Goal: Task Accomplishment & Management: Complete application form

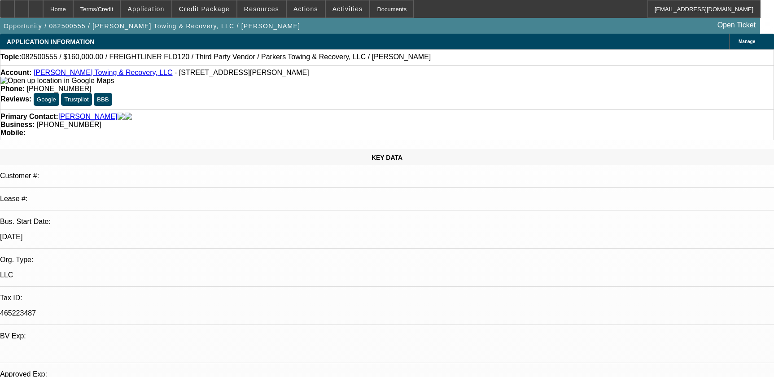
select select "0"
select select "2"
select select "0.1"
select select "4"
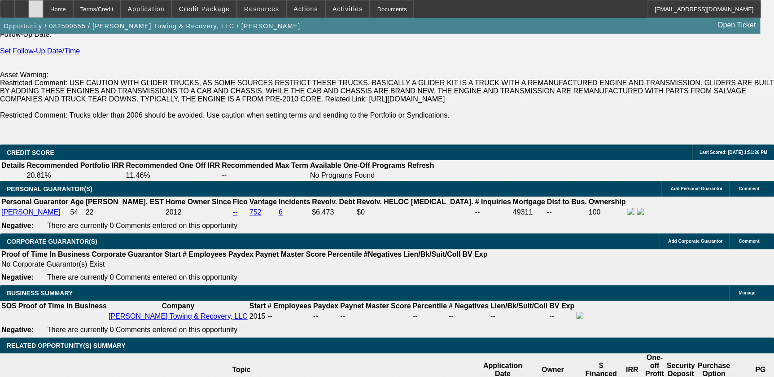
click at [36, 6] on icon at bounding box center [36, 6] width 0 height 0
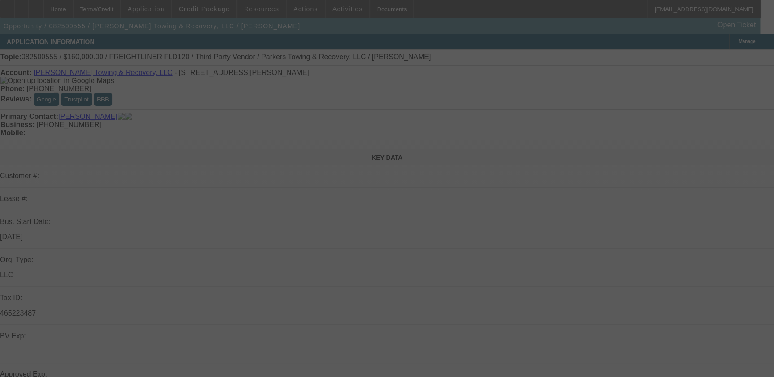
select select "0"
select select "0.1"
select select "0"
select select "0.1"
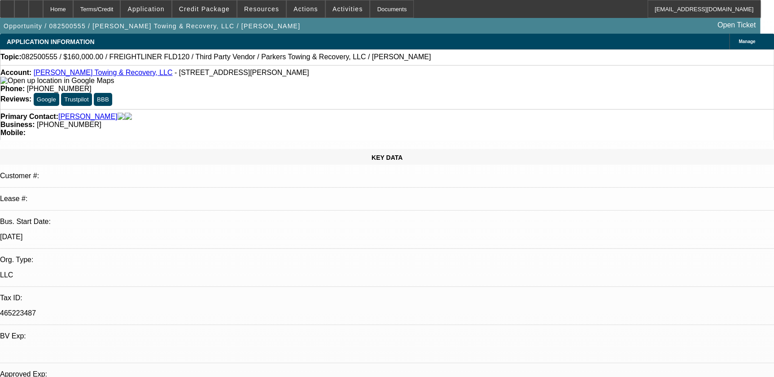
select select "1"
select select "2"
select select "4"
select select "1"
select select "2"
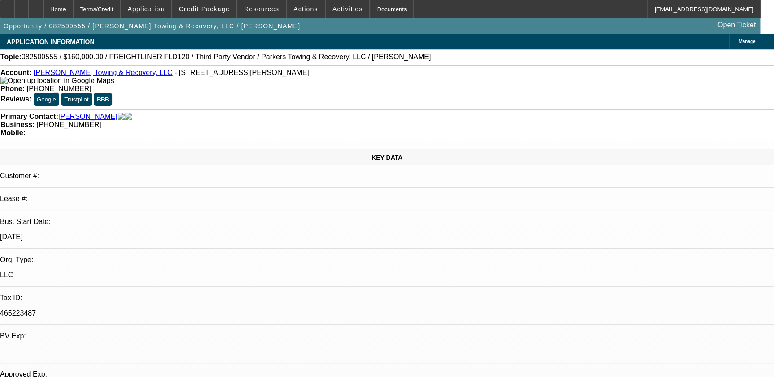
select select "4"
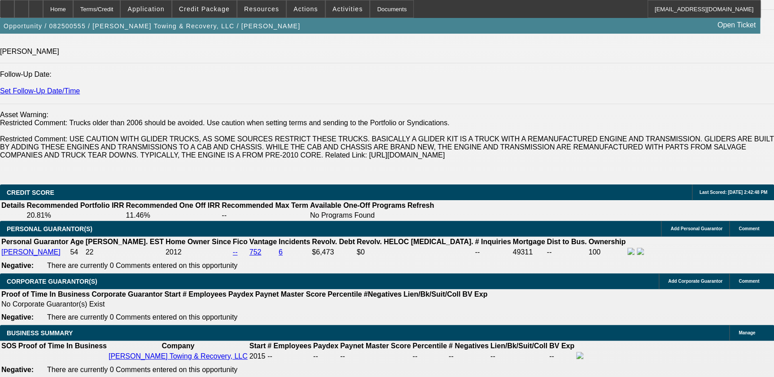
scroll to position [1264, 0]
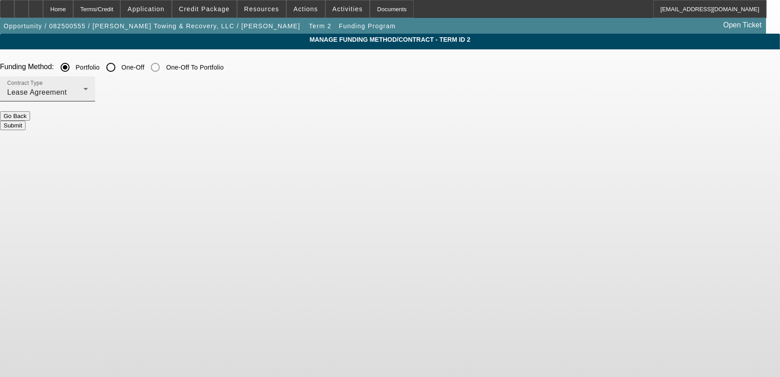
click at [83, 92] on div "Lease Agreement" at bounding box center [45, 92] width 76 height 11
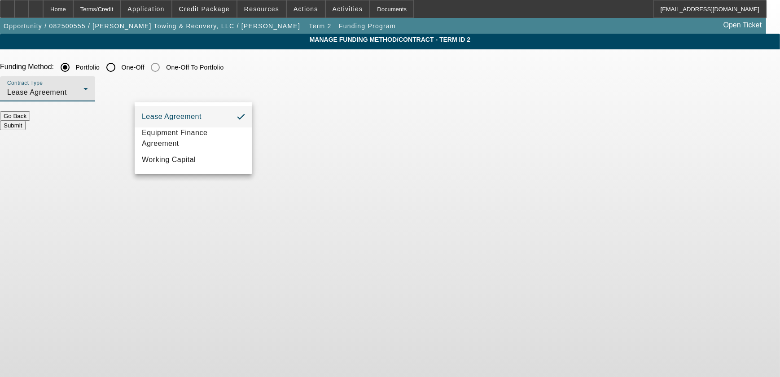
click at [298, 92] on div at bounding box center [390, 188] width 780 height 377
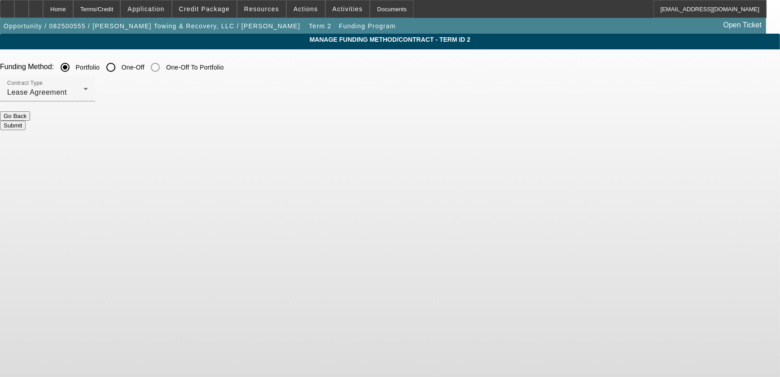
click at [120, 64] on input "One-Off" at bounding box center [111, 67] width 18 height 18
radio input "true"
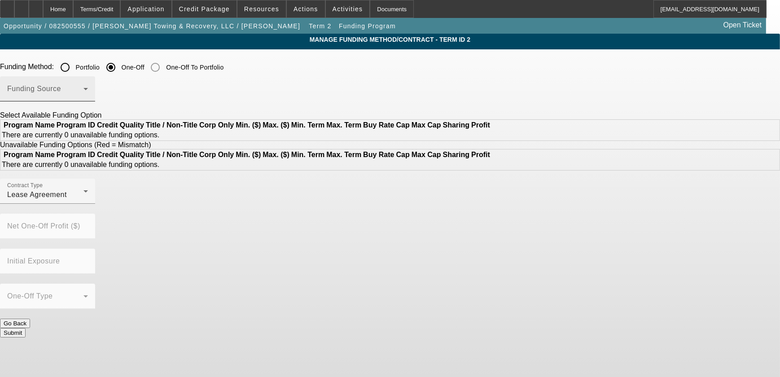
click at [88, 80] on div "Funding Source" at bounding box center [47, 88] width 81 height 25
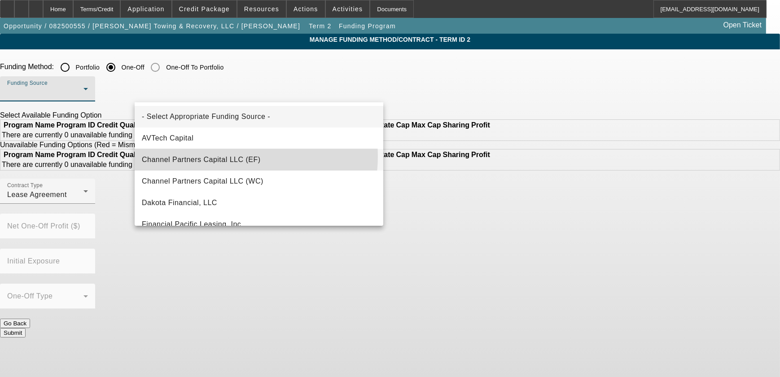
click at [228, 156] on span "Channel Partners Capital LLC (EF)" at bounding box center [201, 159] width 119 height 11
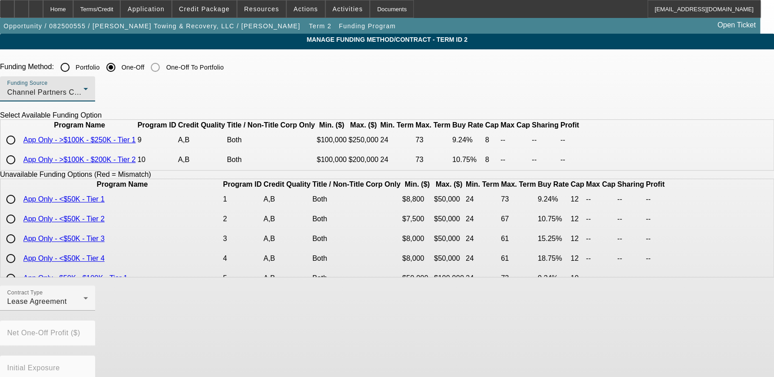
drag, startPoint x: 144, startPoint y: 157, endPoint x: 171, endPoint y: 163, distance: 27.1
click at [20, 149] on input "radio" at bounding box center [11, 140] width 18 height 18
radio input "true"
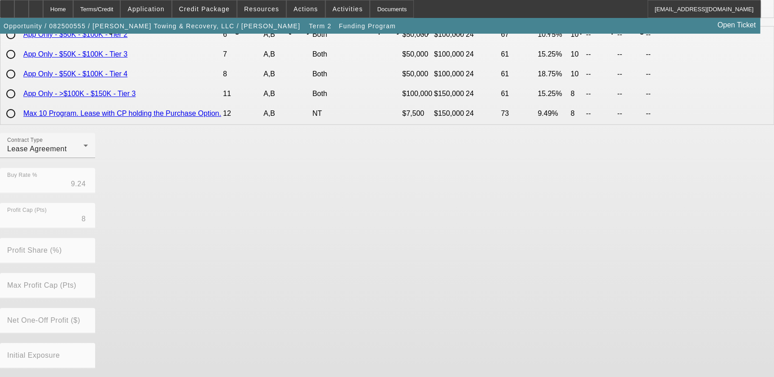
scroll to position [204, 0]
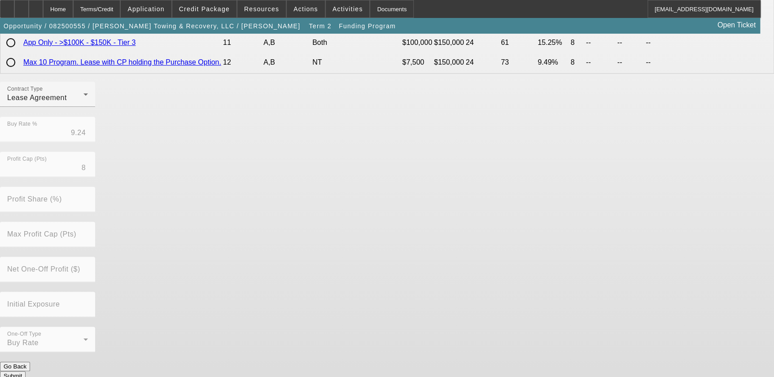
click at [302, 350] on div "Contract Type Lease Agreement Buy Rate % 9.24 Profit Cap (Pts) 8 Profit Share (…" at bounding box center [387, 222] width 774 height 280
click at [26, 371] on button "Submit" at bounding box center [13, 375] width 26 height 9
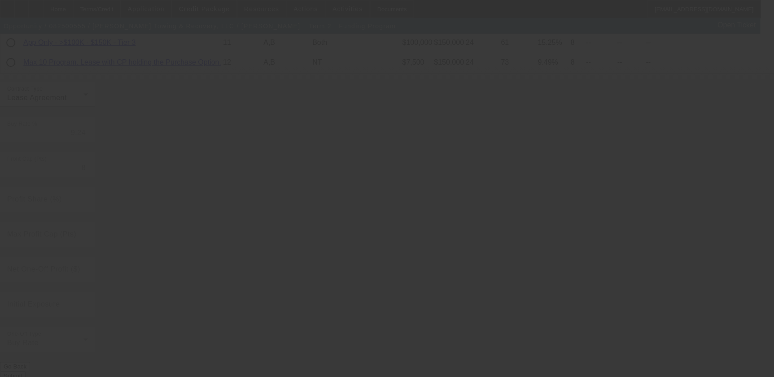
radio input "true"
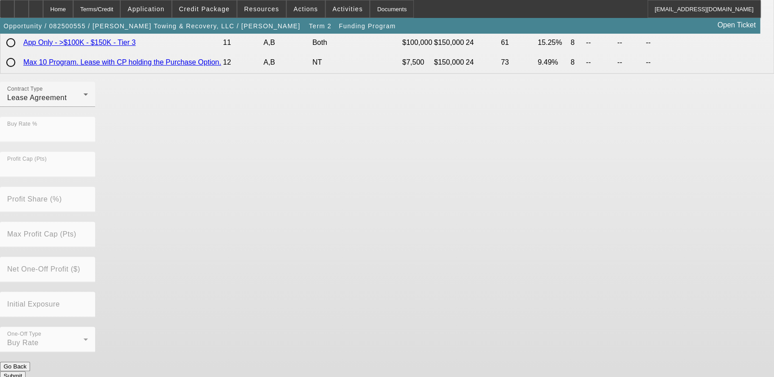
scroll to position [0, 0]
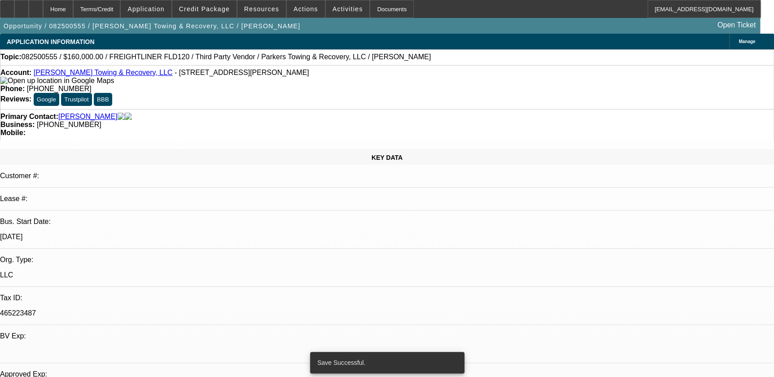
select select "0"
select select "2"
select select "0.1"
select select "4"
select select "0"
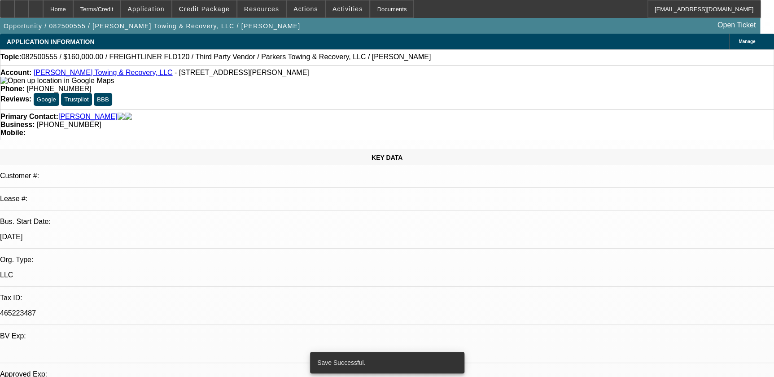
select select "2"
select select "0.1"
select select "4"
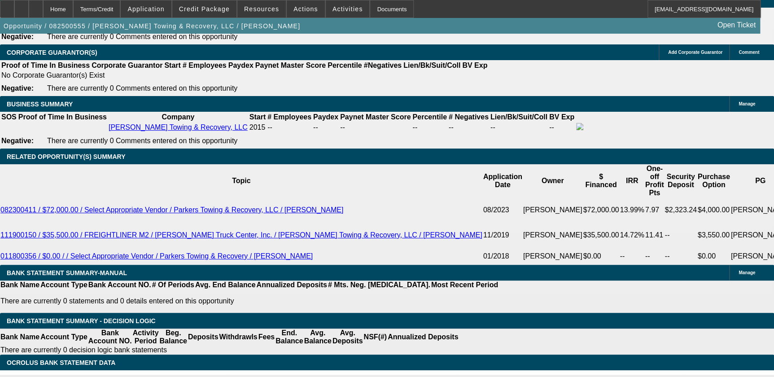
scroll to position [1427, 0]
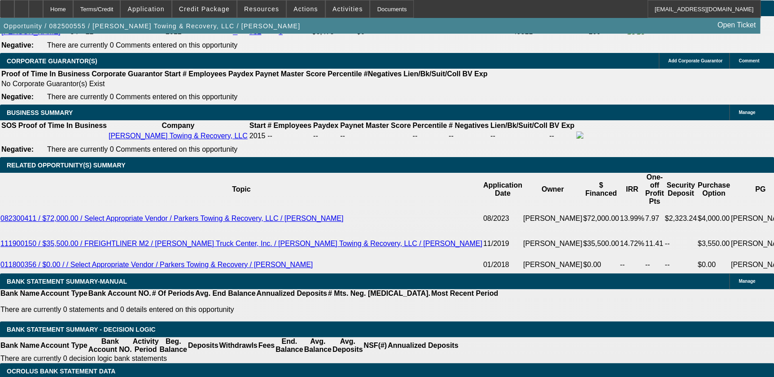
type input "UNKNOWN"
type input "10"
type input "$3,161.55"
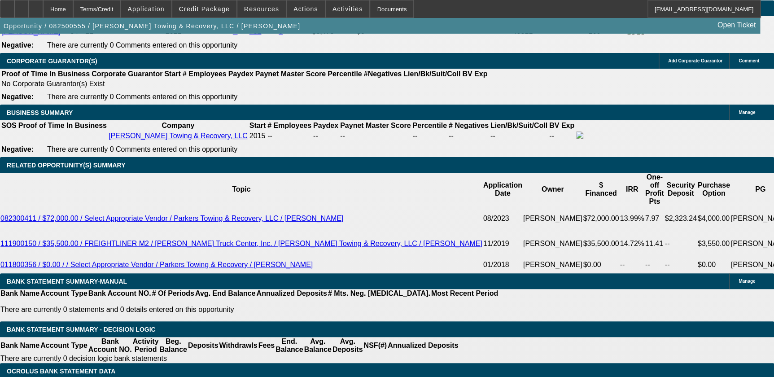
type input "$3,161.55"
type input "10"
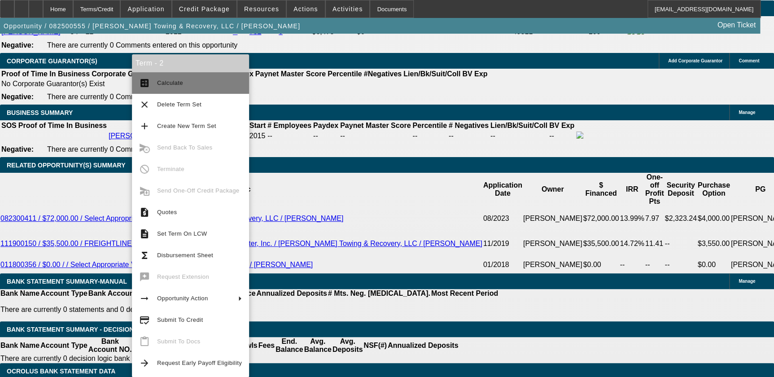
click at [172, 81] on span "Calculate" at bounding box center [170, 82] width 26 height 7
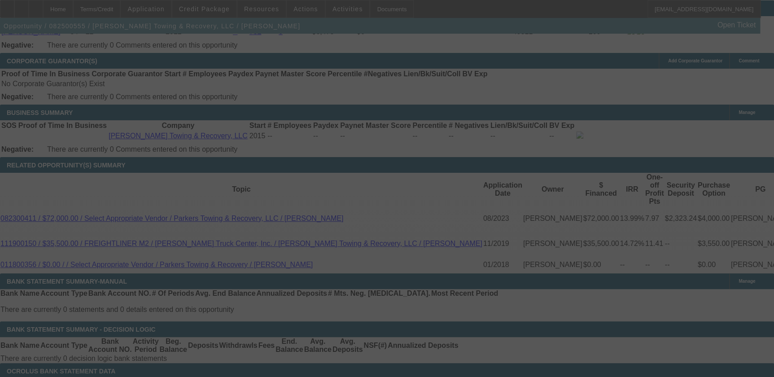
select select "0"
select select "2"
select select "0.1"
select select "4"
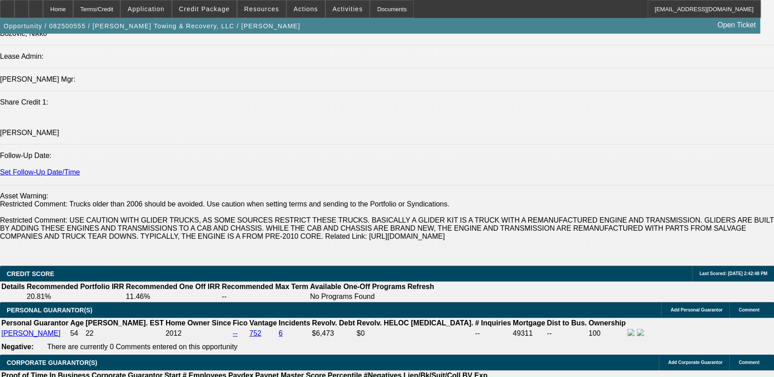
scroll to position [1133, 0]
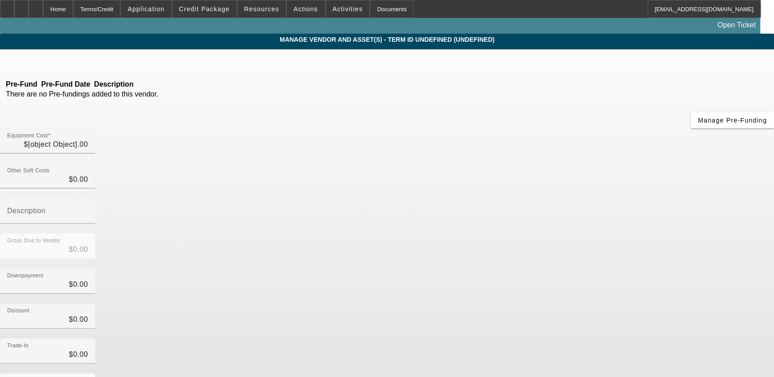
type input "$160,000.00"
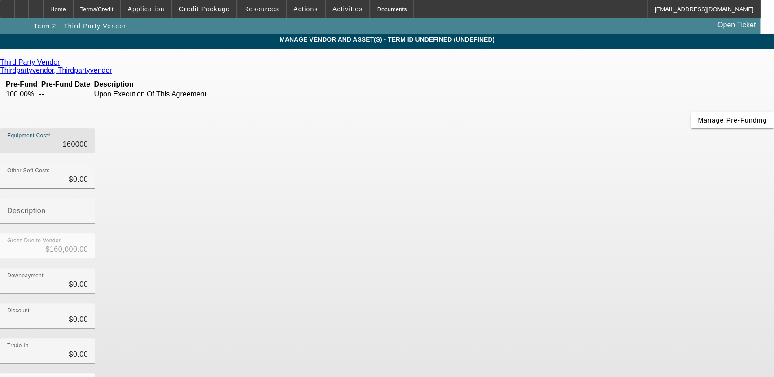
click at [88, 139] on input "160000" at bounding box center [47, 144] width 81 height 11
type input "1"
type input "$1.00"
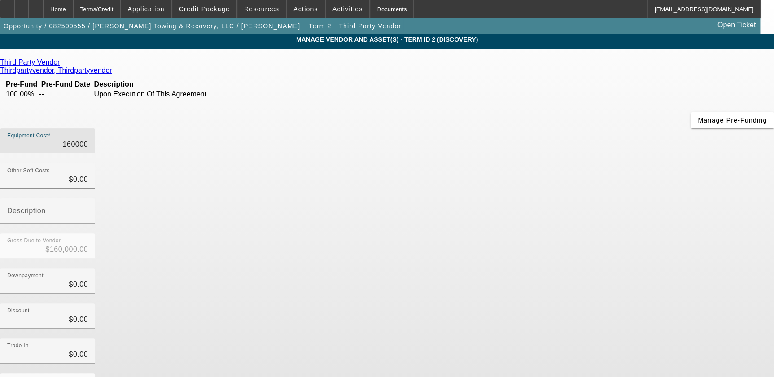
type input "$1.00"
type input "15"
type input "$15.00"
type input "158"
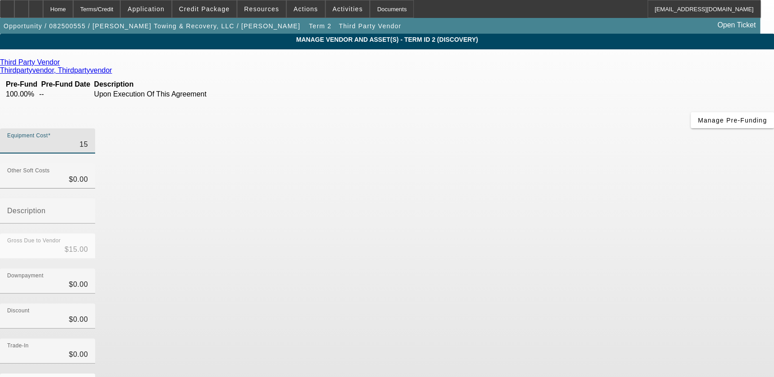
type input "$158.00"
type input "1580"
type input "$1,580.00"
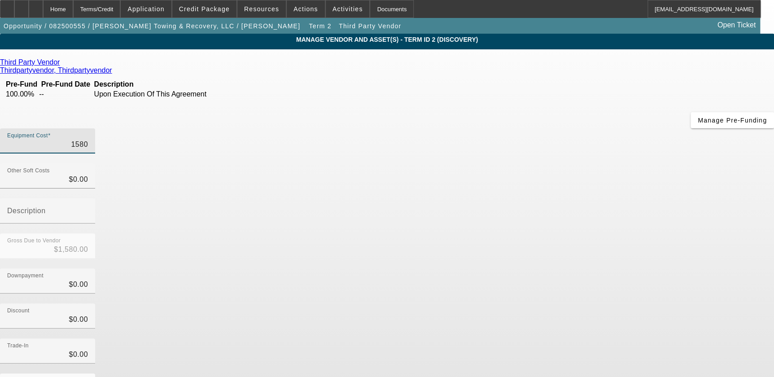
type input "15800"
type input "$15,800.00"
type input "158000"
type input "$158,000.00"
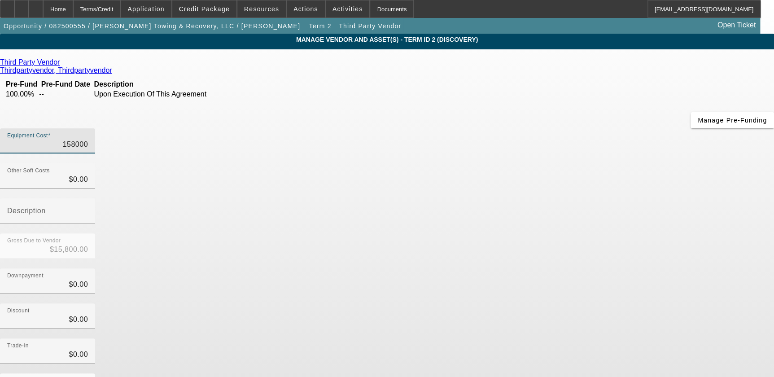
type input "$158,000.00"
click at [568, 268] on div "Downpayment $0.00" at bounding box center [387, 285] width 774 height 35
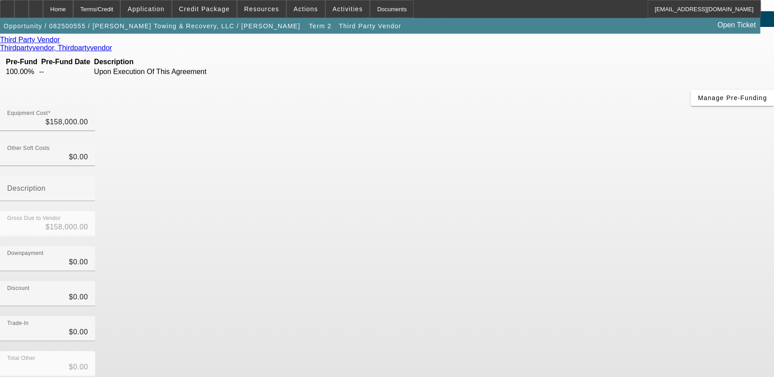
scroll to position [42, 0]
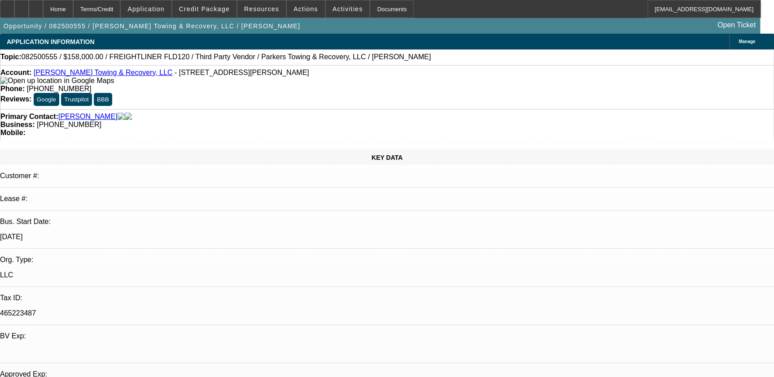
select select "0"
select select "2"
select select "0.1"
select select "4"
select select "0"
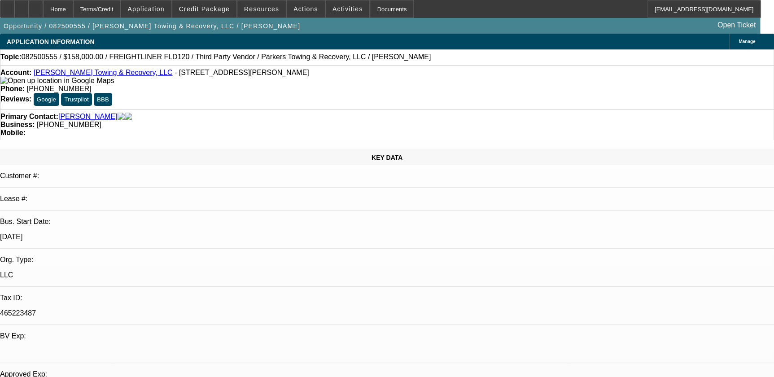
select select "2"
select select "0.1"
select select "4"
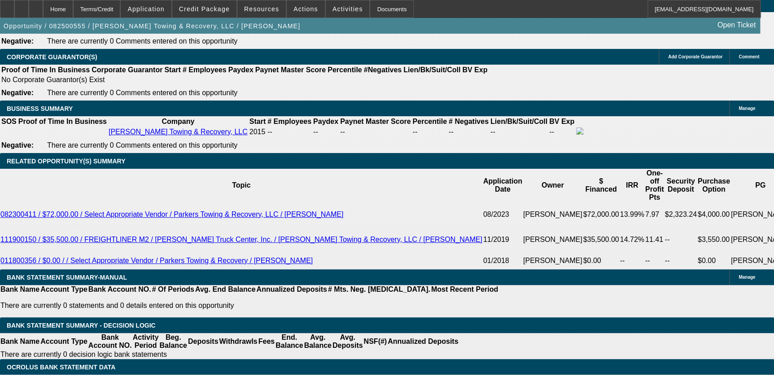
scroll to position [1386, 0]
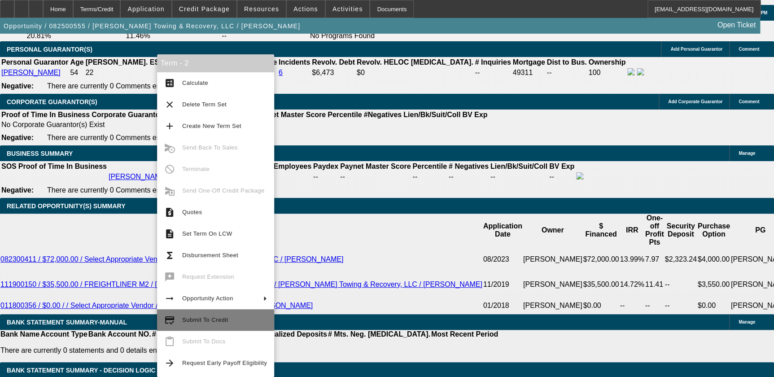
click at [231, 317] on span "Submit To Credit" at bounding box center [224, 319] width 85 height 11
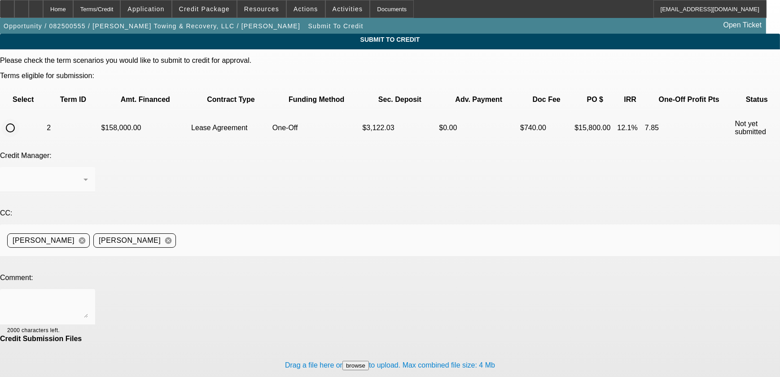
click at [19, 119] on input "radio" at bounding box center [10, 128] width 18 height 18
radio input "true"
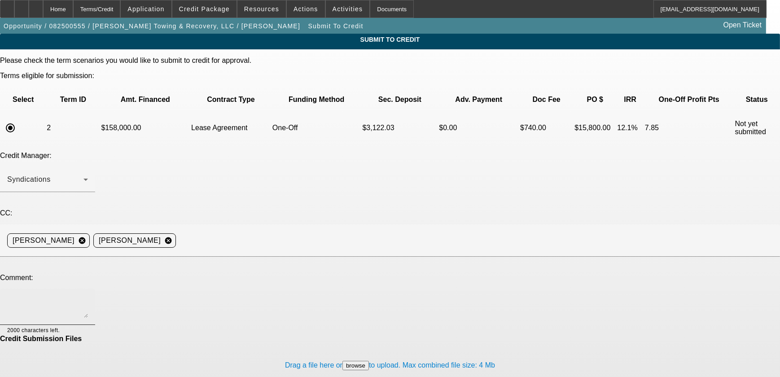
click at [88, 296] on textarea at bounding box center [47, 307] width 81 height 22
type textarea "Can we submit to CP please."
click at [89, 209] on div "CC: Nikko Bozovic cancel Philip D'Aquila cancel" at bounding box center [390, 237] width 780 height 57
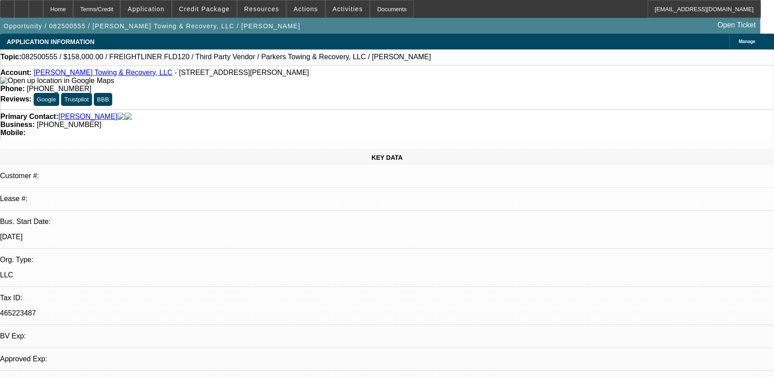
select select "0"
select select "2"
select select "0.1"
select select "4"
select select "0"
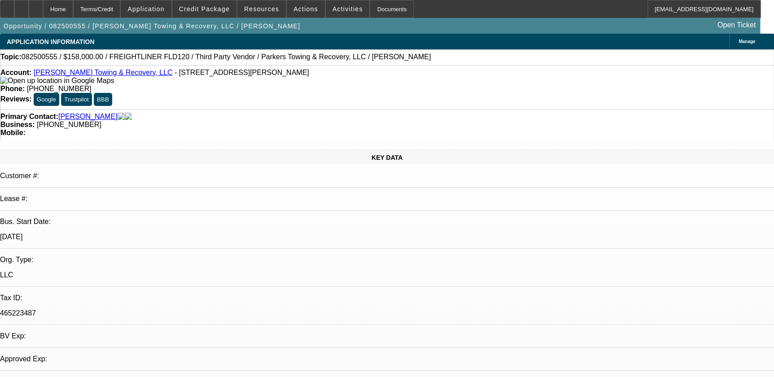
select select "2"
select select "0.1"
select select "4"
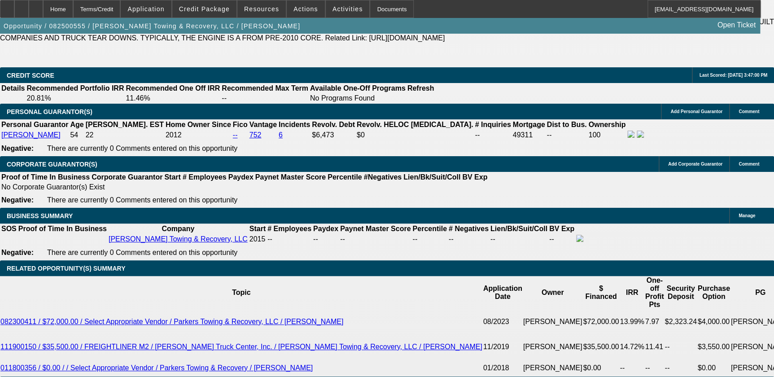
scroll to position [1440, 0]
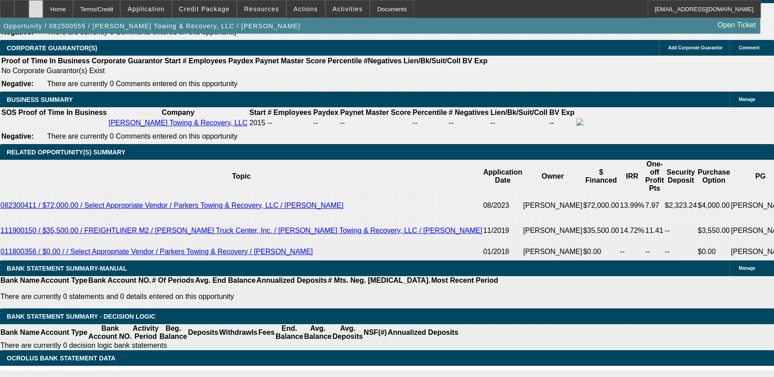
click at [36, 6] on icon at bounding box center [36, 6] width 0 height 0
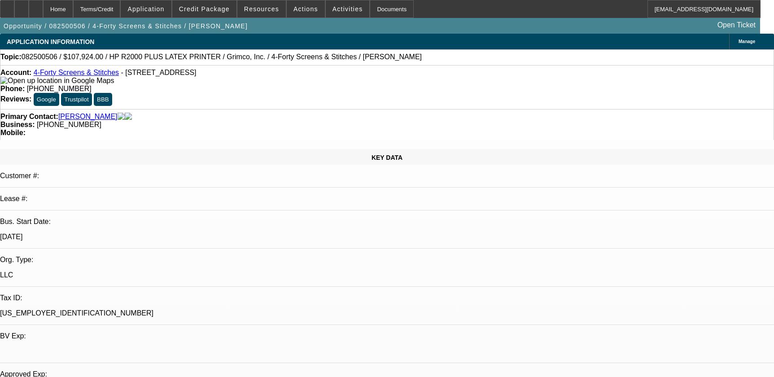
select select "0"
select select "0.1"
select select "4"
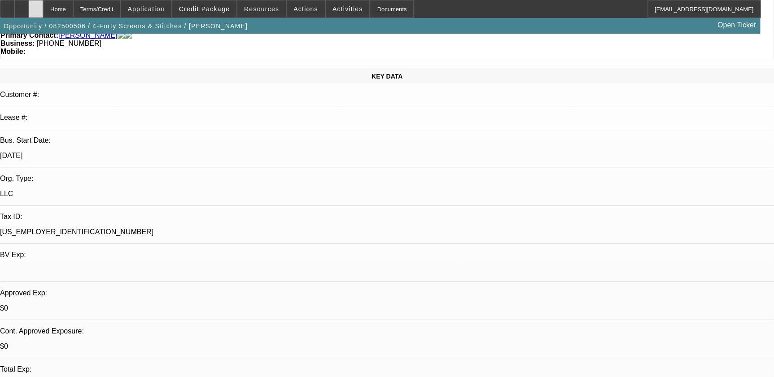
click at [36, 6] on icon at bounding box center [36, 6] width 0 height 0
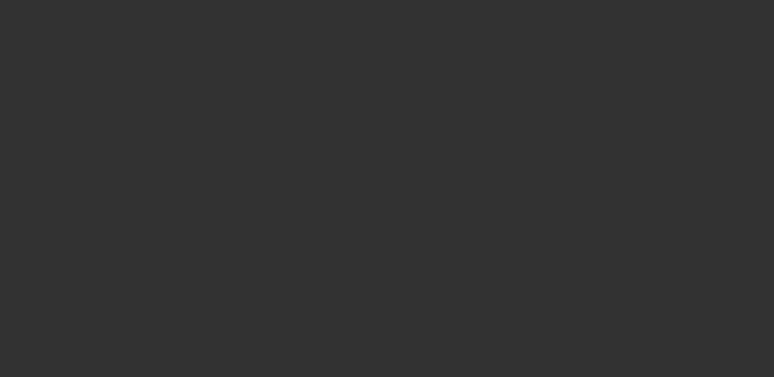
scroll to position [244, 0]
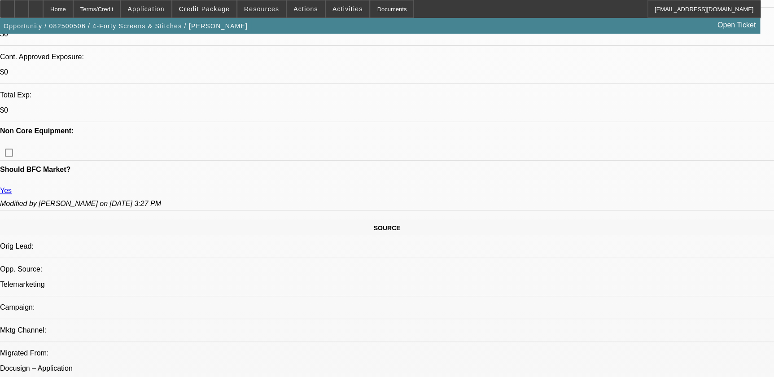
select select "0"
select select "0.1"
select select "4"
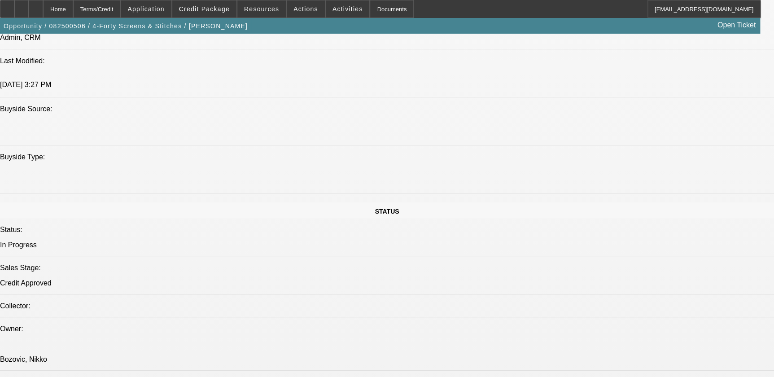
scroll to position [163, 0]
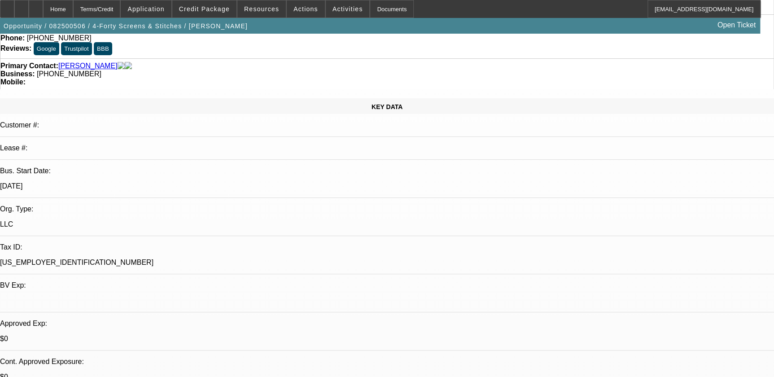
scroll to position [0, 0]
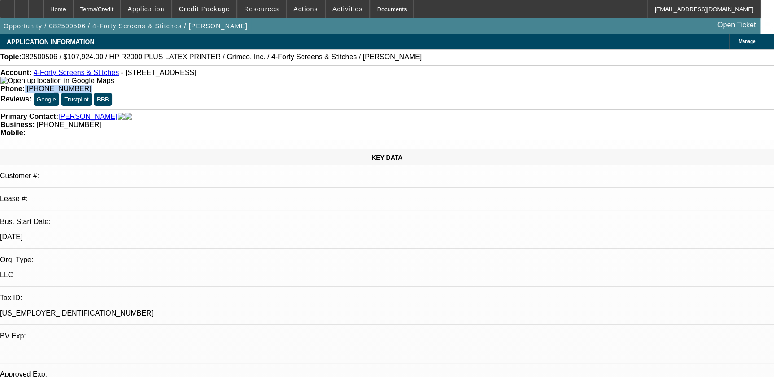
drag, startPoint x: 285, startPoint y: 75, endPoint x: 341, endPoint y: 70, distance: 56.3
click at [345, 85] on div "Phone: (318) 447-6887" at bounding box center [386, 89] width 773 height 8
drag, startPoint x: 341, startPoint y: 70, endPoint x: 310, endPoint y: 74, distance: 31.2
copy div "[PHONE_NUMBER]"
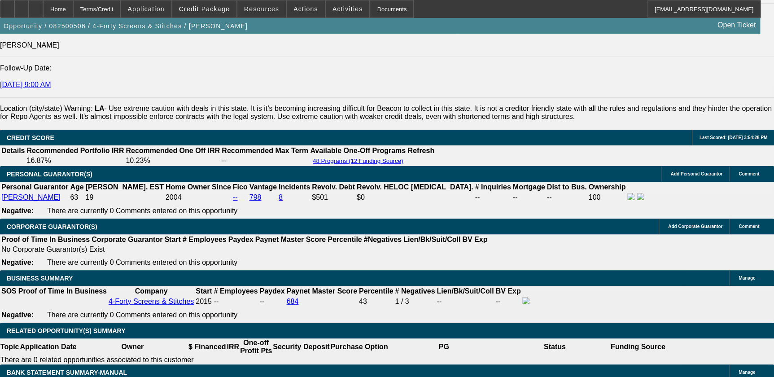
scroll to position [1223, 0]
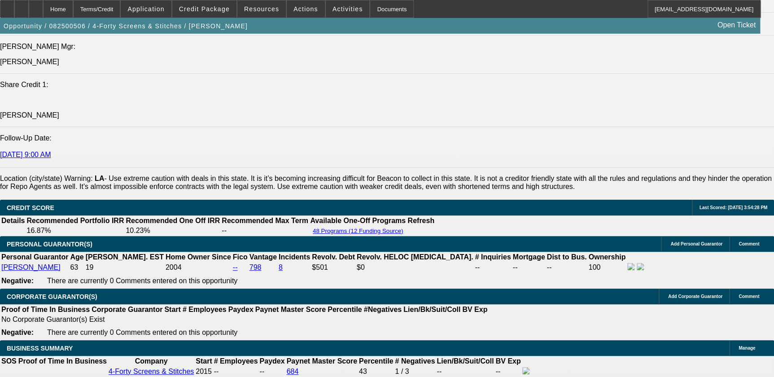
scroll to position [1142, 0]
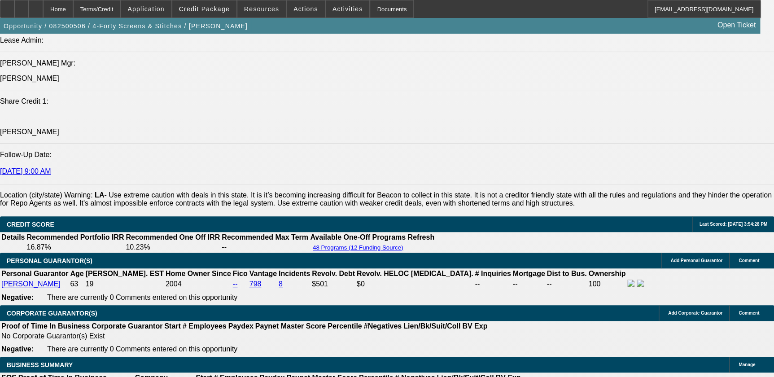
click at [342, 8] on span "Activities" at bounding box center [347, 8] width 31 height 7
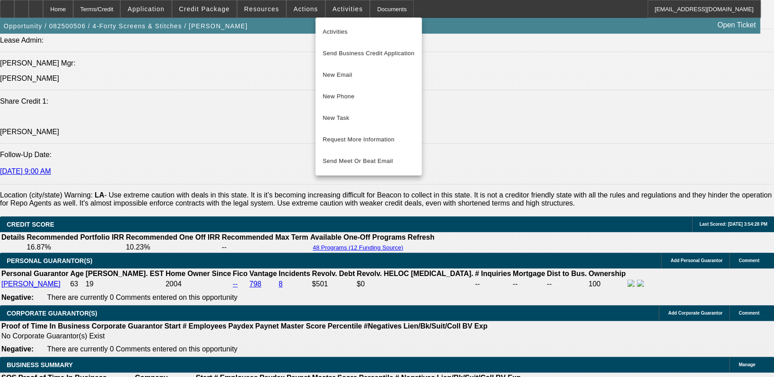
click at [288, 9] on div at bounding box center [387, 188] width 774 height 377
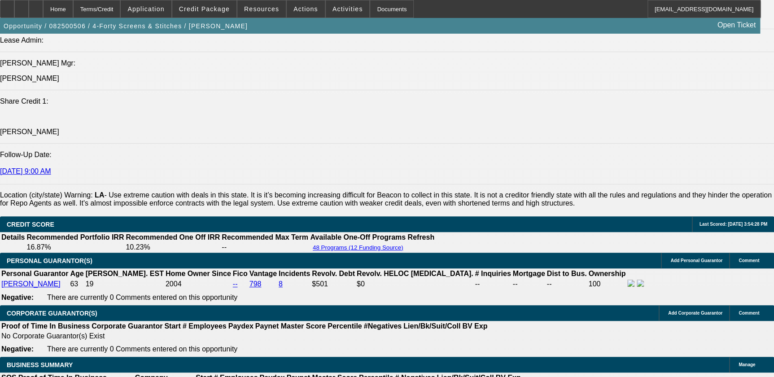
click at [293, 9] on span "Actions" at bounding box center [305, 8] width 25 height 7
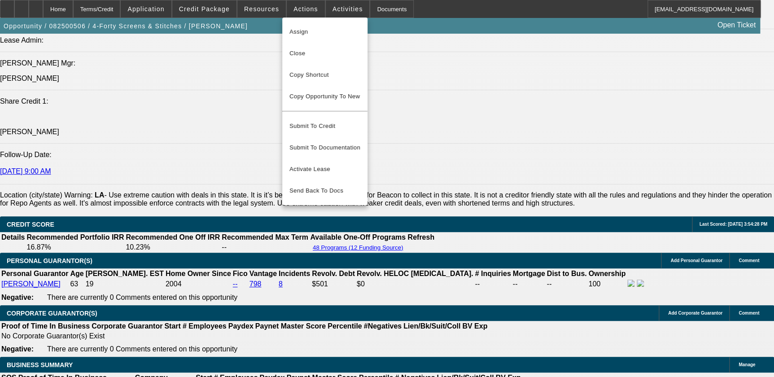
click at [335, 9] on div at bounding box center [387, 188] width 774 height 377
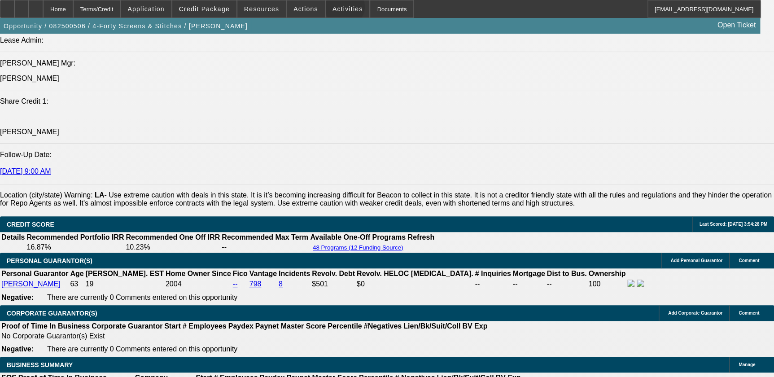
click at [335, 9] on span "Activities" at bounding box center [347, 8] width 31 height 7
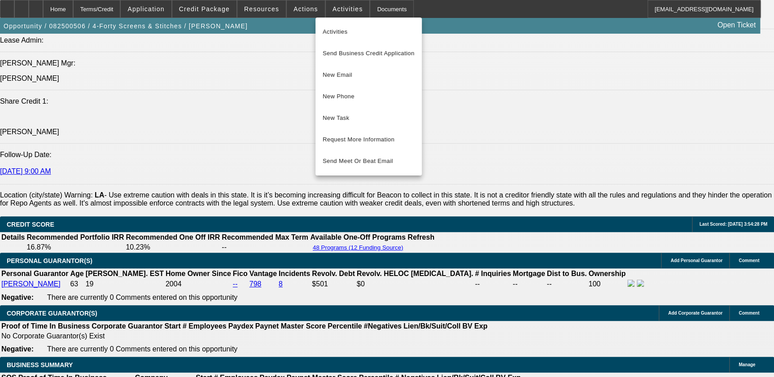
click at [337, 236] on div at bounding box center [387, 188] width 774 height 377
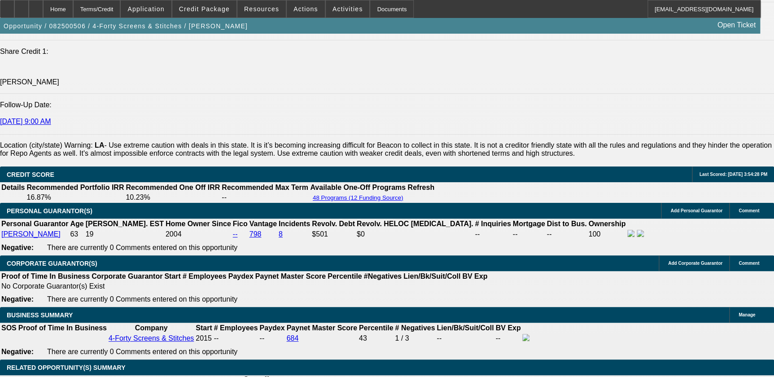
scroll to position [1183, 0]
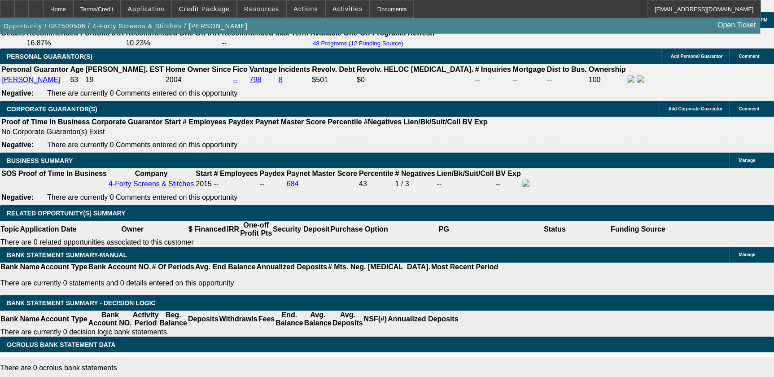
scroll to position [1305, 0]
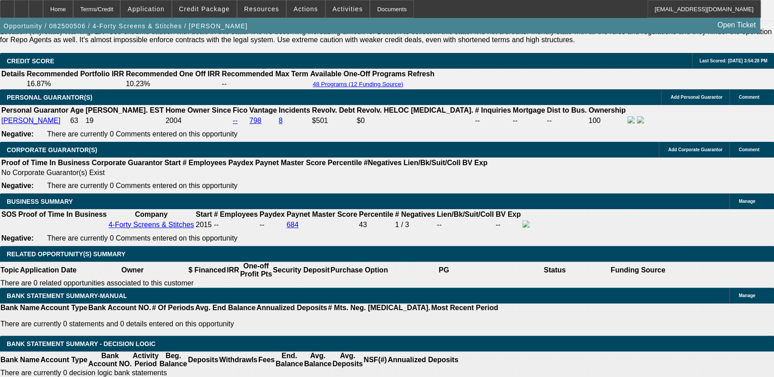
drag, startPoint x: 341, startPoint y: 199, endPoint x: 204, endPoint y: 217, distance: 138.1
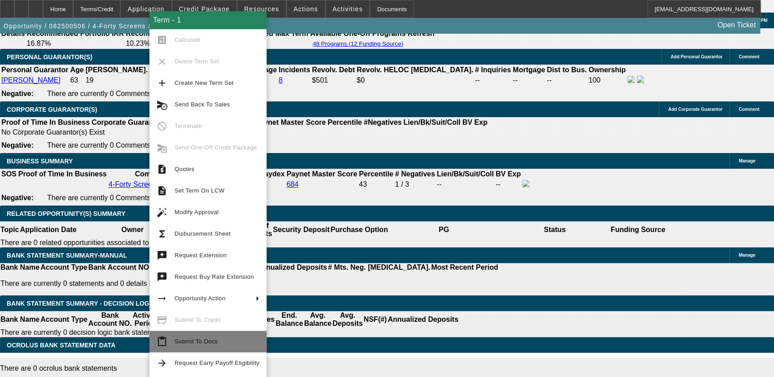
scroll to position [1346, 0]
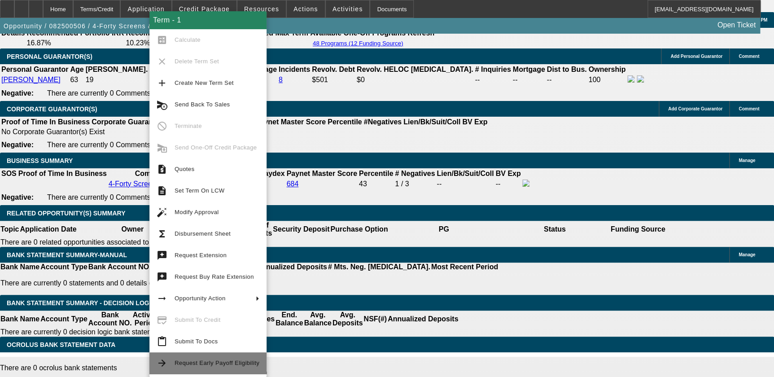
drag, startPoint x: 210, startPoint y: 359, endPoint x: 206, endPoint y: 360, distance: 4.6
click at [206, 359] on span "Request Early Payoff Eligibility" at bounding box center [217, 363] width 85 height 11
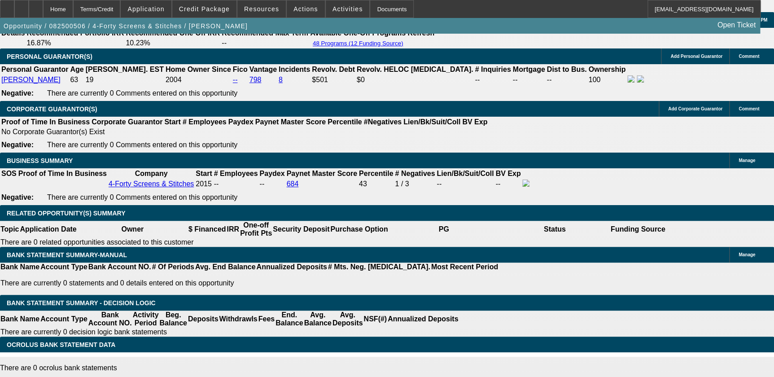
scroll to position [0, 0]
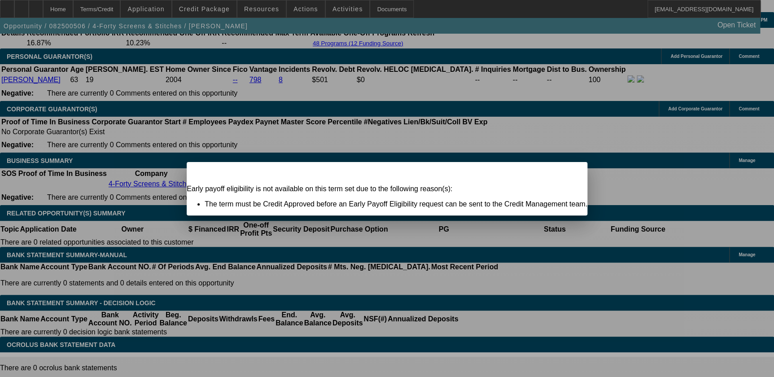
click at [567, 172] on div "Close" at bounding box center [577, 167] width 20 height 10
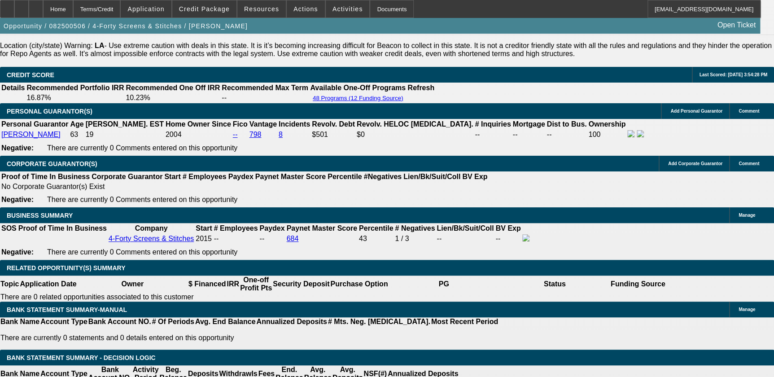
scroll to position [1183, 0]
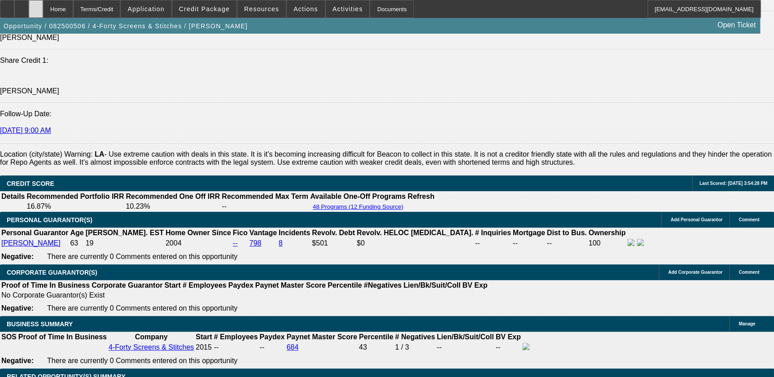
click at [43, 13] on div at bounding box center [36, 9] width 14 height 18
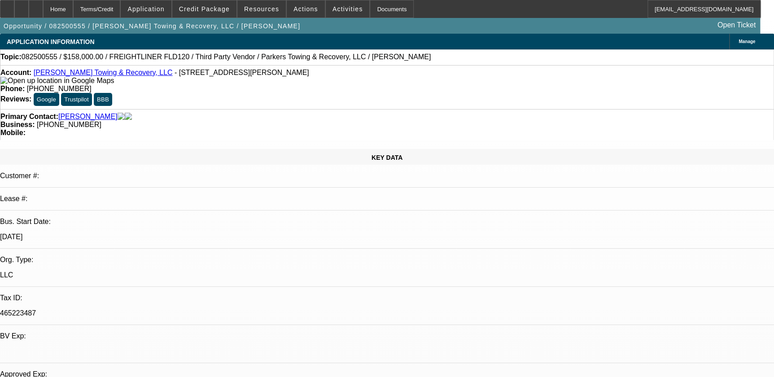
select select "0"
select select "0.1"
select select "0"
select select "0.1"
select select "0"
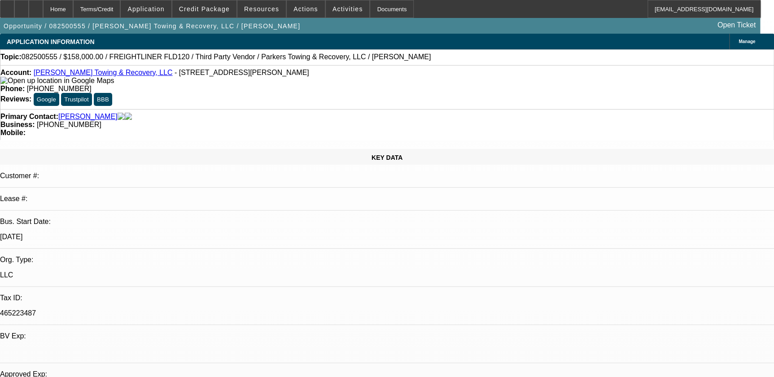
select select "0.1"
select select "1"
select select "2"
select select "4"
select select "1"
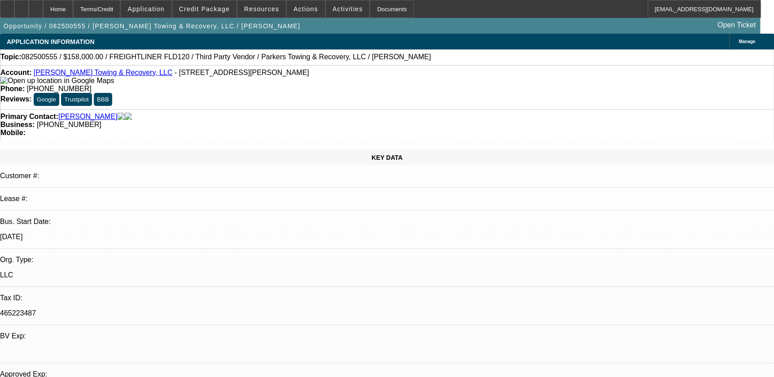
select select "2"
select select "4"
select select "1"
select select "2"
select select "4"
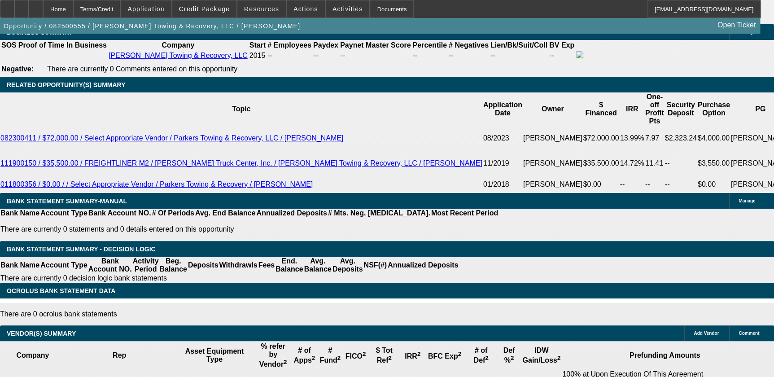
scroll to position [1386, 0]
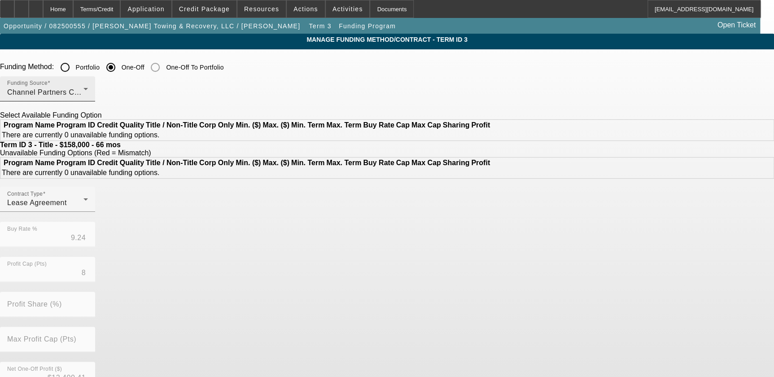
click at [126, 90] on span "Channel Partners Capital LLC (EF)" at bounding box center [66, 92] width 119 height 8
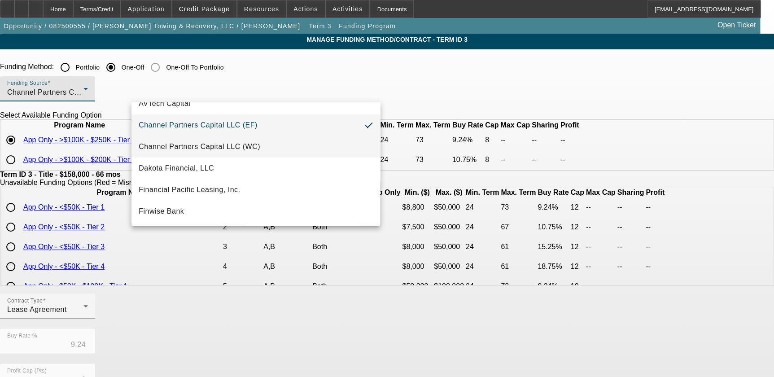
scroll to position [81, 0]
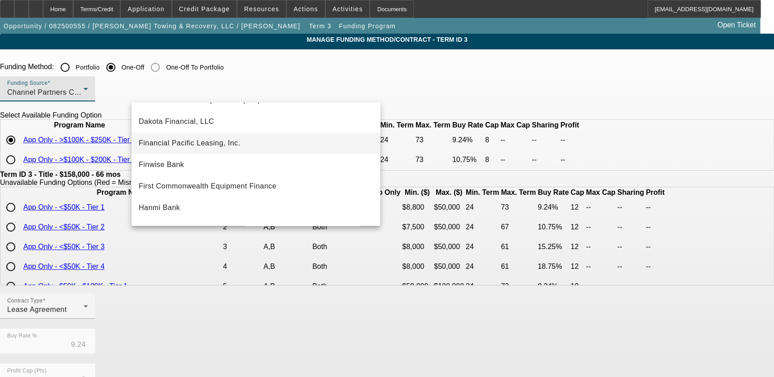
click at [231, 148] on span "Financial Pacific Leasing, Inc." at bounding box center [189, 143] width 101 height 11
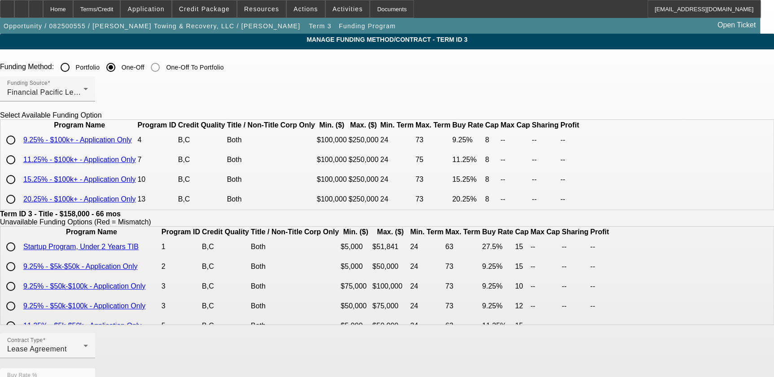
click at [20, 169] on input "radio" at bounding box center [11, 160] width 18 height 18
radio input "true"
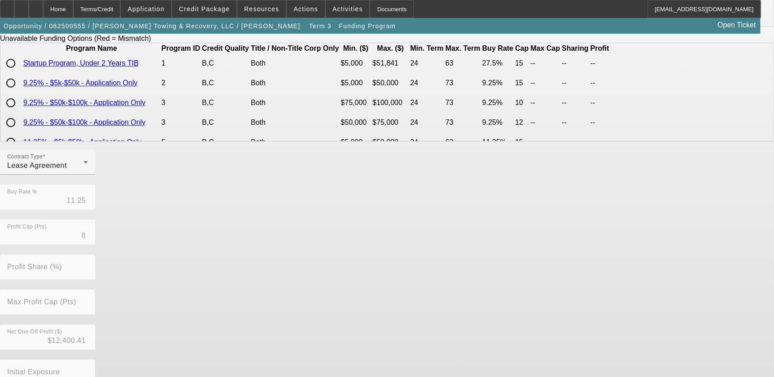
scroll to position [242, 0]
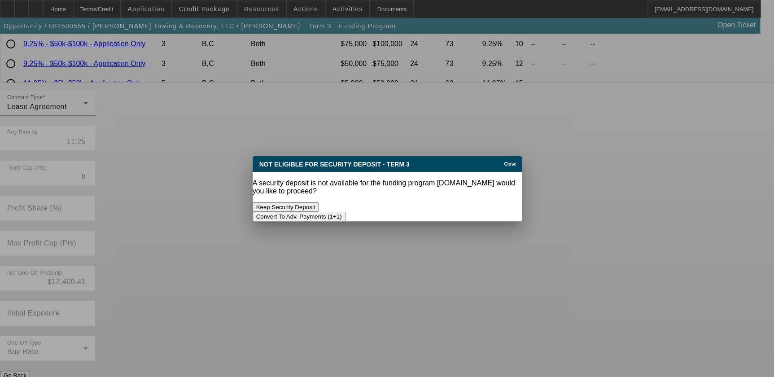
scroll to position [0, 0]
click at [345, 212] on button "Convert To Adv. Payments (1+1)" at bounding box center [299, 216] width 93 height 9
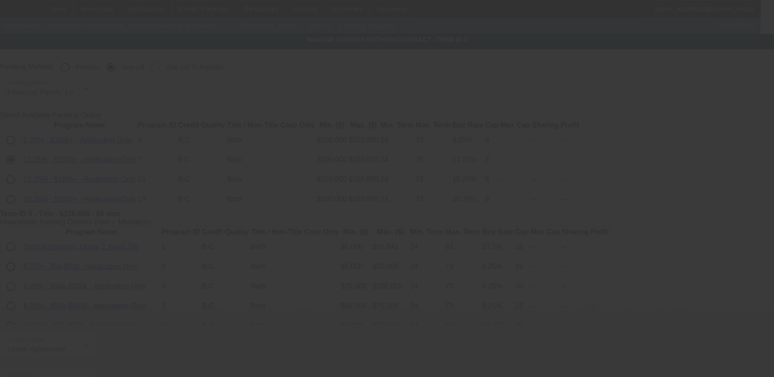
scroll to position [242, 0]
type input "9.24"
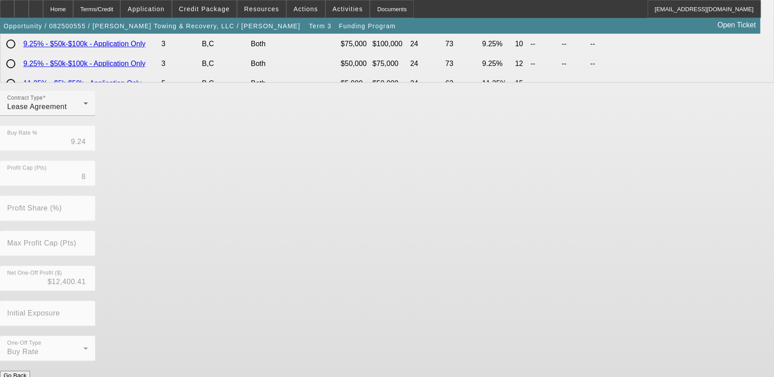
scroll to position [0, 0]
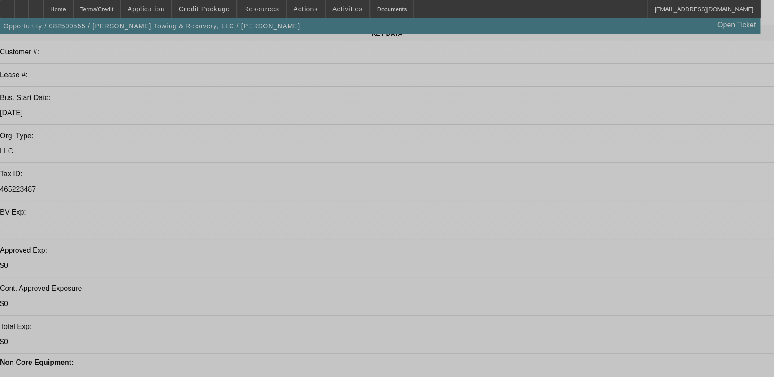
select select "0"
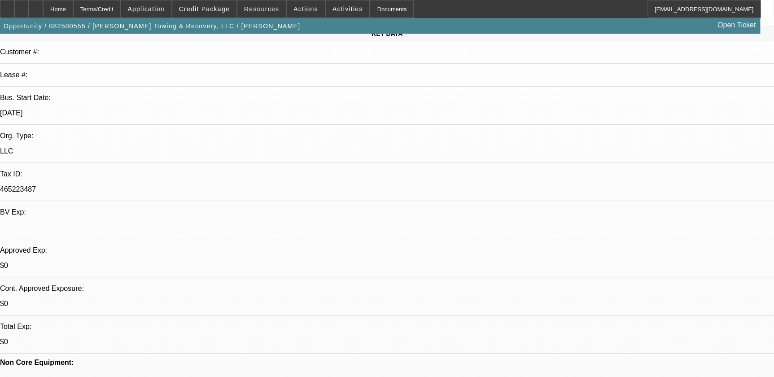
select select "0"
select select "0.1"
select select "4"
select select "0"
select select "2"
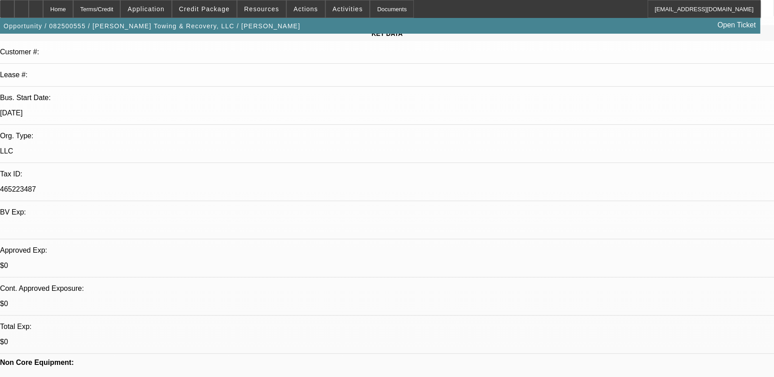
select select "0.1"
select select "4"
select select "0"
select select "2"
select select "0.1"
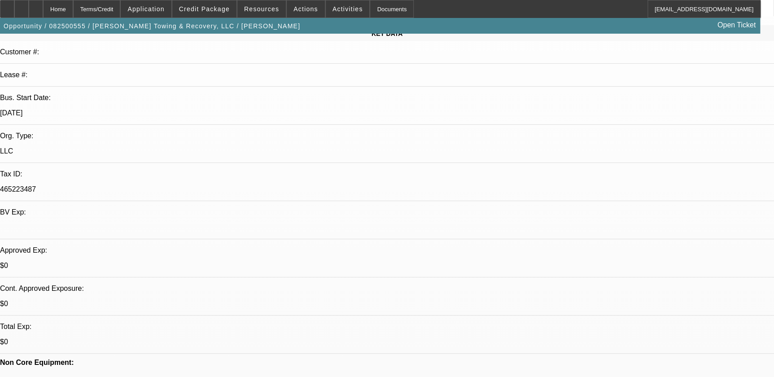
select select "4"
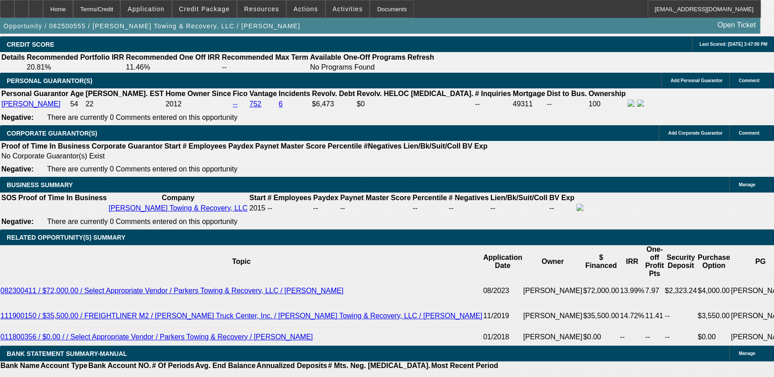
scroll to position [1427, 0]
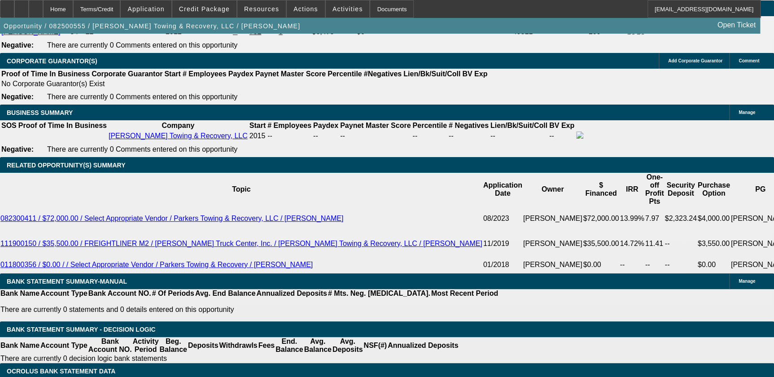
type input "UNKNOWN"
type input "11"
type input "$3,201.31"
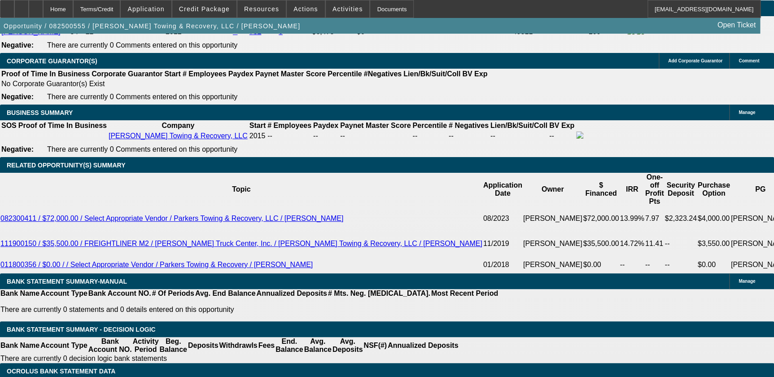
type input "11"
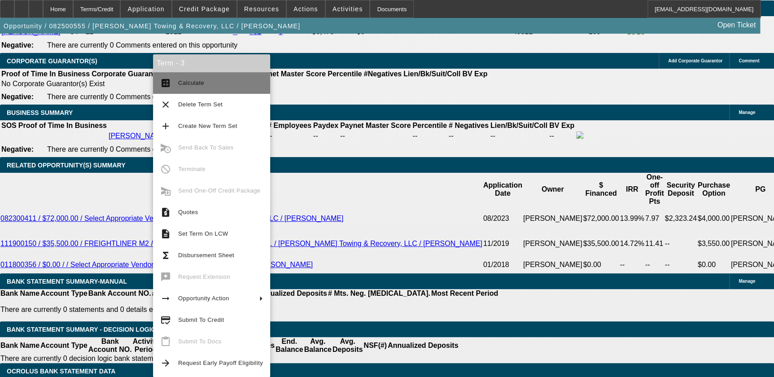
click at [184, 86] on span "Calculate" at bounding box center [220, 83] width 85 height 11
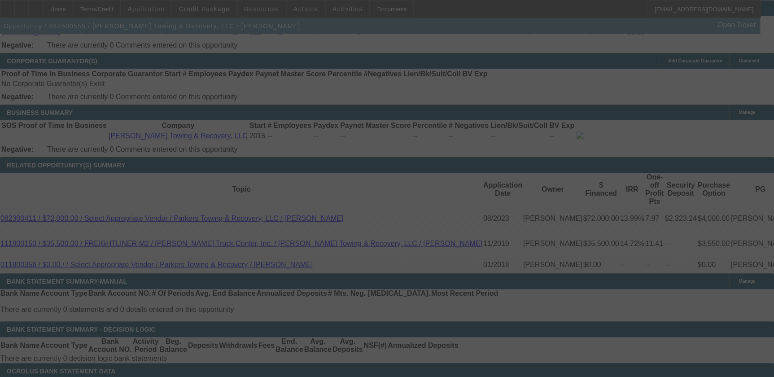
select select "0"
select select "0.1"
select select "4"
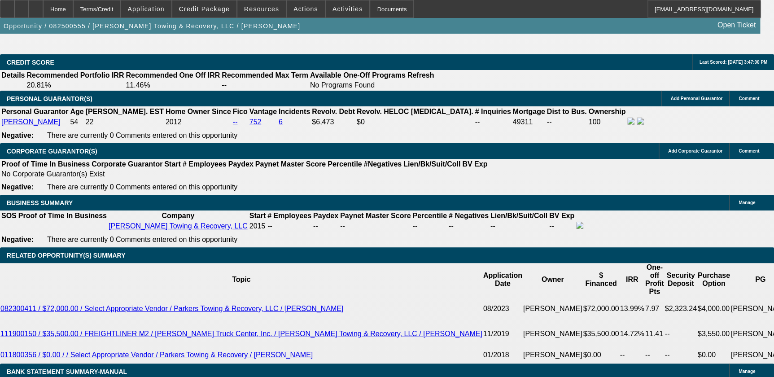
scroll to position [1174, 0]
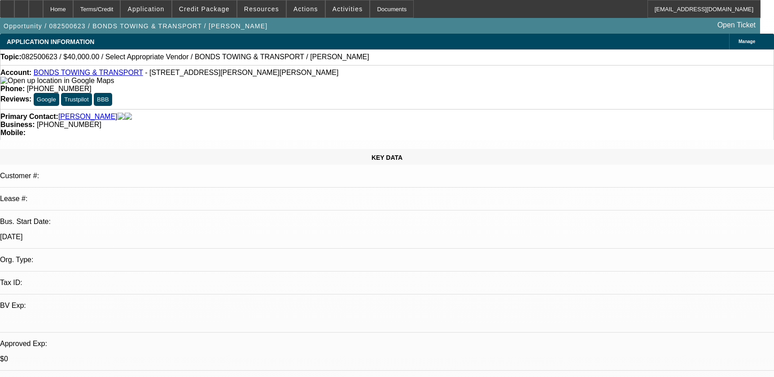
select select "0"
select select "2"
select select "0.1"
select select "4"
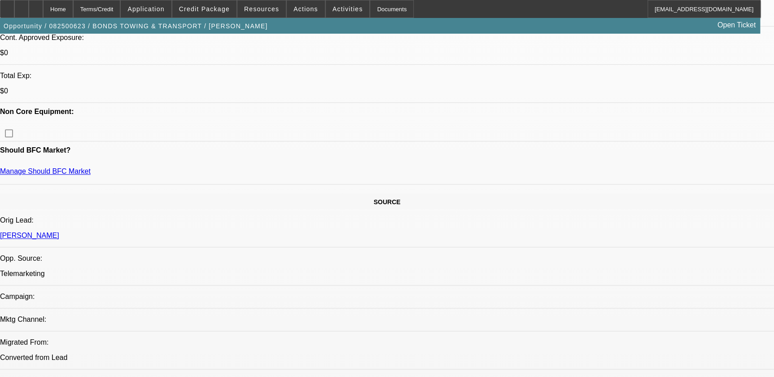
scroll to position [244, 0]
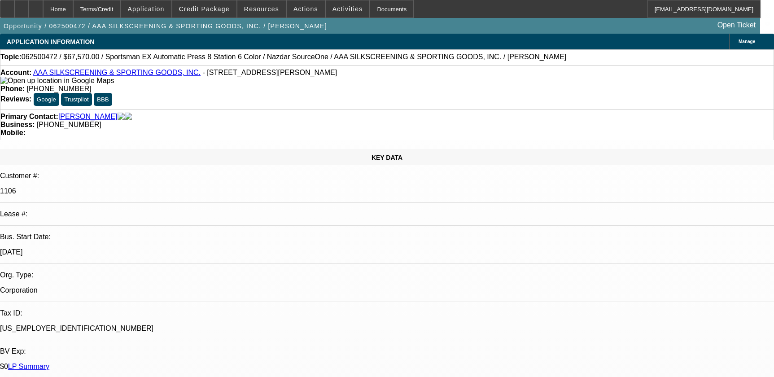
select select "0"
select select "5"
select select "0"
select select "6"
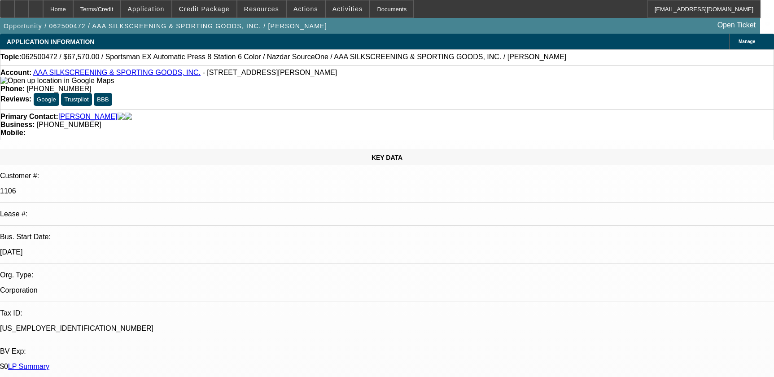
select select "0.1"
select select "2"
select select "0.1"
select select "4"
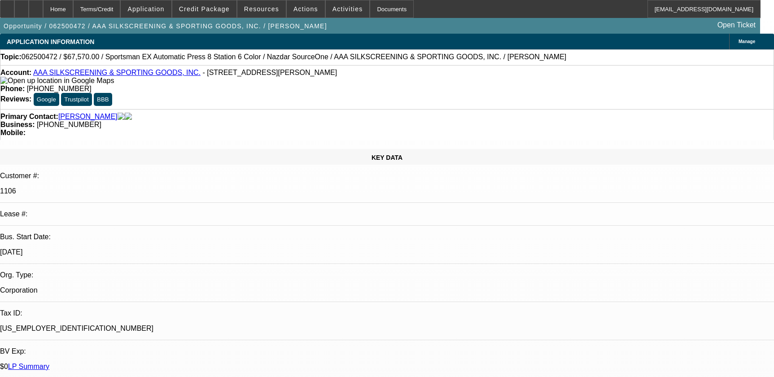
select select "0"
select select "2"
select select "0.1"
select select "4"
select select "0"
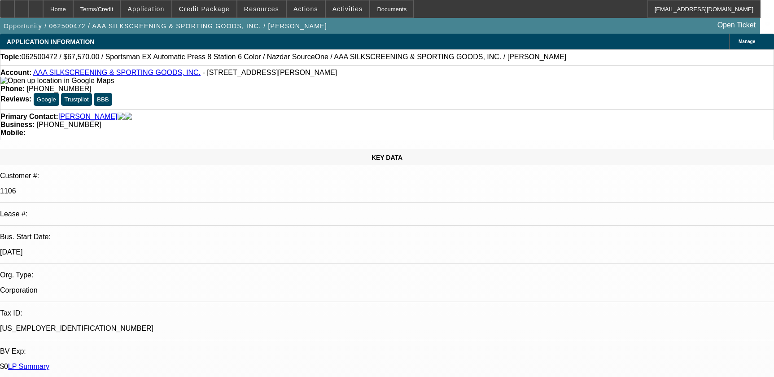
select select "2"
select select "0.1"
select select "4"
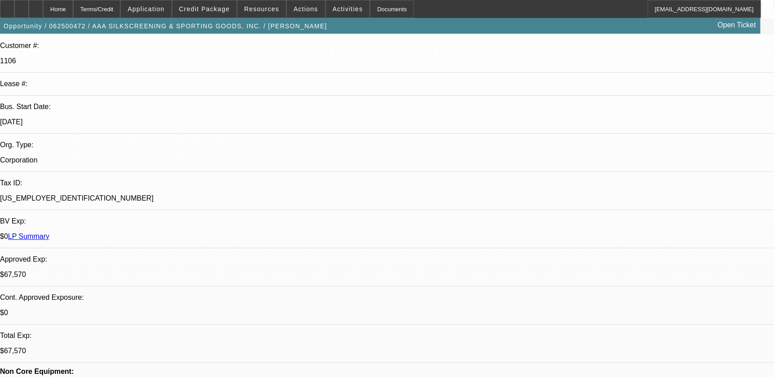
scroll to position [311, 0]
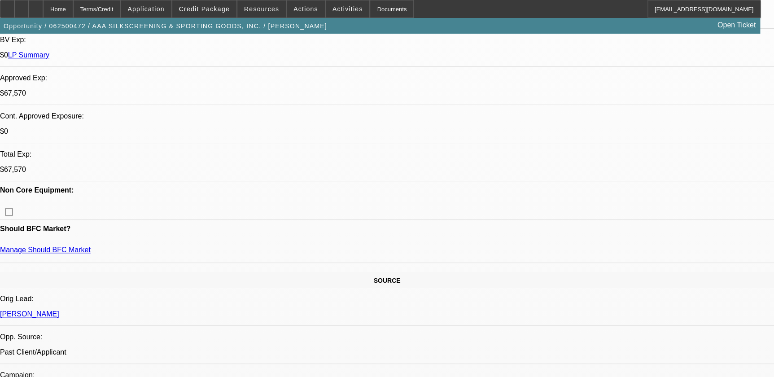
drag, startPoint x: 294, startPoint y: 104, endPoint x: 224, endPoint y: 205, distance: 122.8
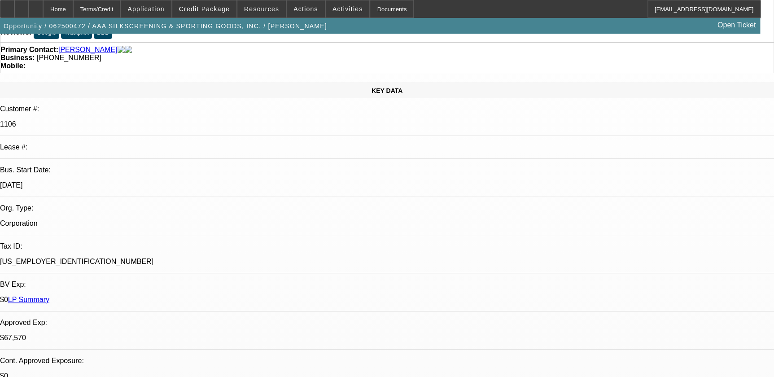
scroll to position [0, 0]
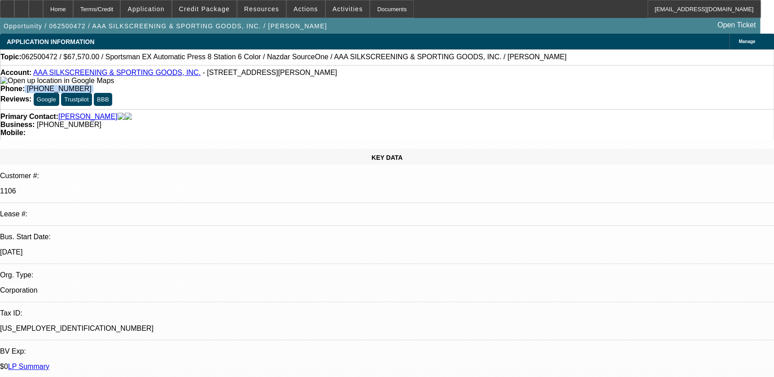
drag, startPoint x: 284, startPoint y: 74, endPoint x: 386, endPoint y: 76, distance: 101.9
click at [386, 76] on div "Account: AAA SILKSCREENING & SPORTING GOODS, INC. - [STREET_ADDRESS][PERSON_NAM…" at bounding box center [387, 87] width 774 height 44
copy div "[PHONE_NUMBER]"
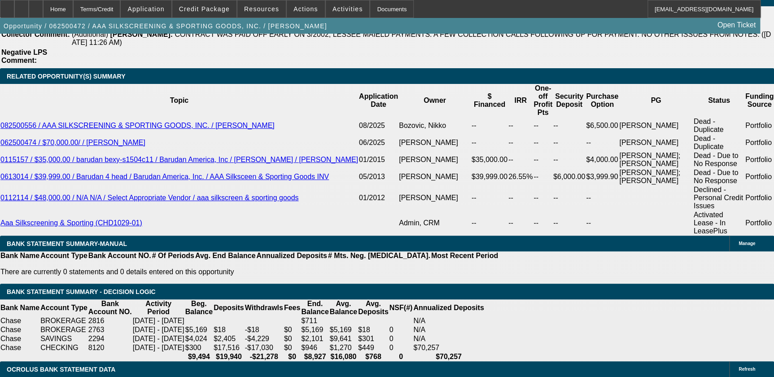
scroll to position [1713, 0]
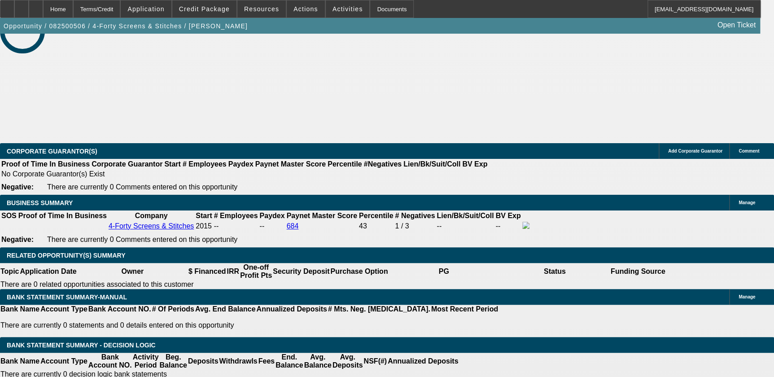
select select "0"
select select "0.1"
select select "0"
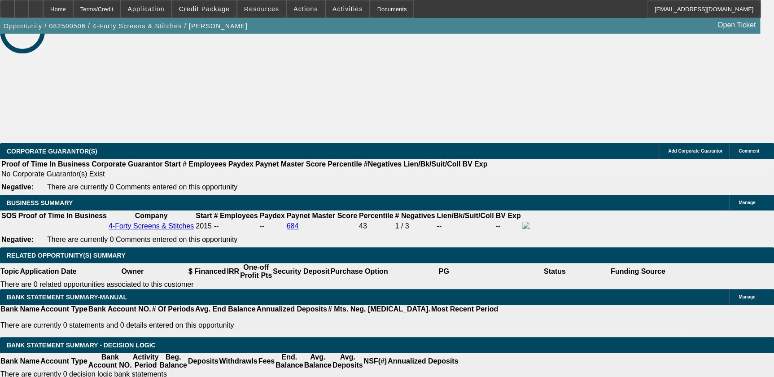
select select "0.1"
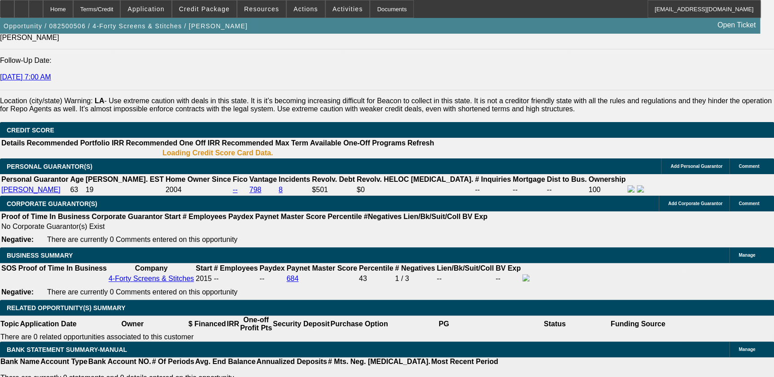
select select "1"
select select "4"
select select "1"
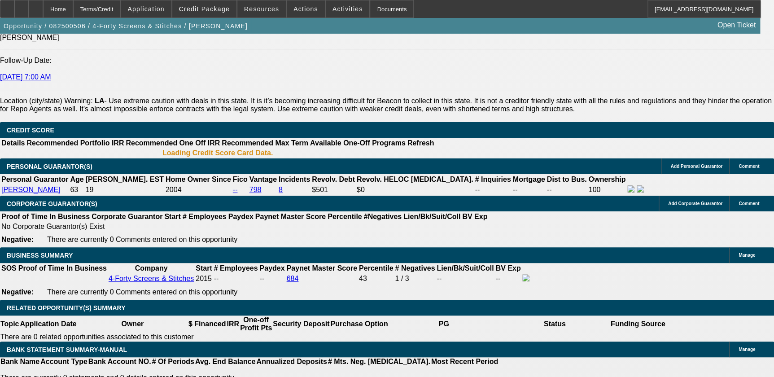
select select "4"
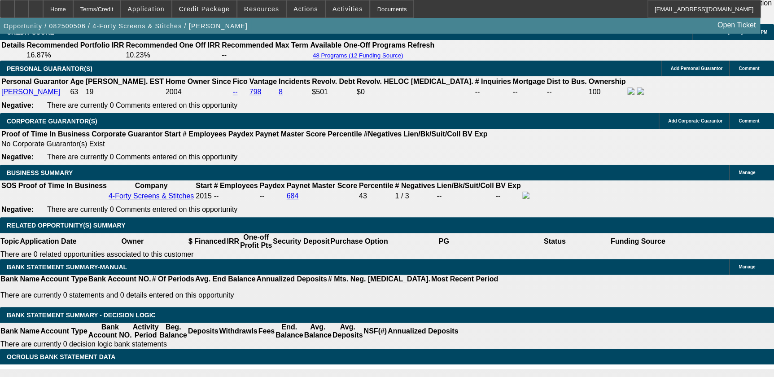
scroll to position [1287, 0]
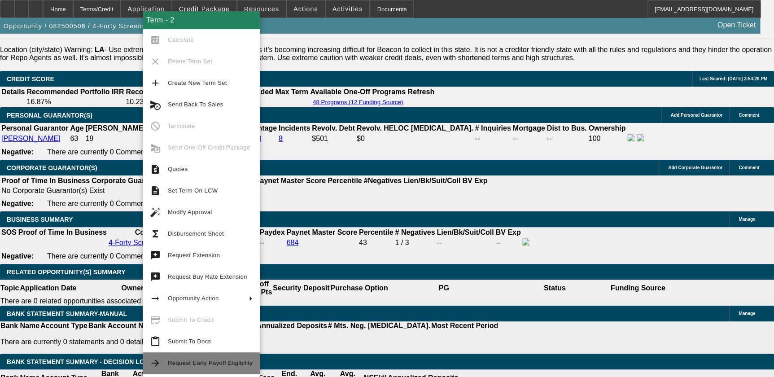
click at [188, 363] on span "Request Early Payoff Eligibility" at bounding box center [210, 362] width 85 height 7
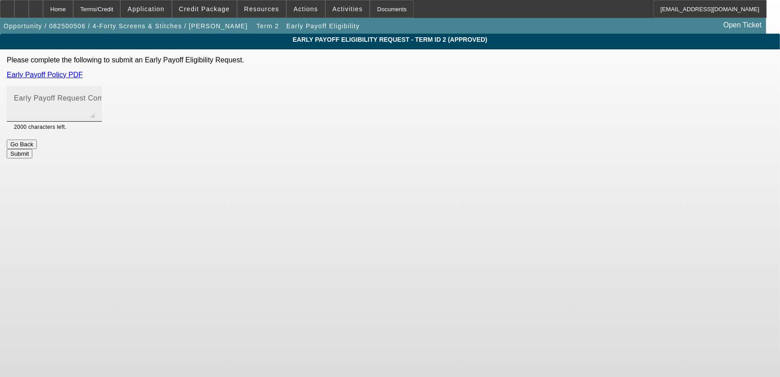
click at [124, 100] on span at bounding box center [123, 98] width 4 height 8
click at [95, 100] on textarea "Early Payoff Request Comment" at bounding box center [54, 107] width 81 height 22
type textarea "C"
click at [95, 102] on textarea "Need EPO in order to finalize deal" at bounding box center [54, 107] width 81 height 22
type textarea "Need EPO in order to finalize deal"
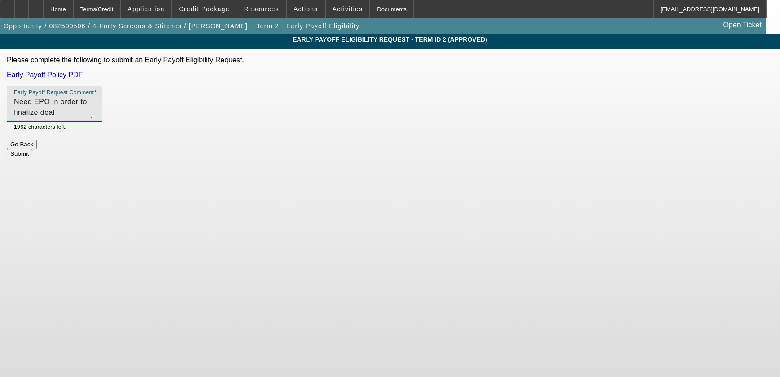
click at [95, 120] on div "Early Payoff Request Comment Need EPO in order to finalize deal" at bounding box center [54, 104] width 81 height 36
click at [95, 105] on textarea "Need EPO in order to finalize deal" at bounding box center [54, 107] width 81 height 22
click at [32, 155] on button "Submit" at bounding box center [20, 153] width 26 height 9
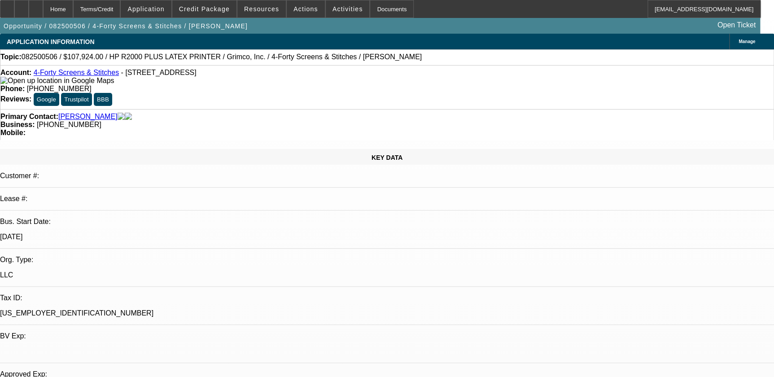
select select "0"
select select "0.1"
select select "4"
select select "0"
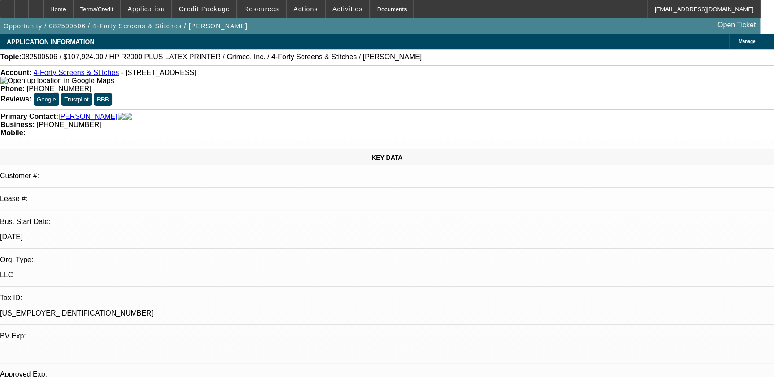
select select "0"
select select "0.1"
select select "4"
